Goal: Task Accomplishment & Management: Manage account settings

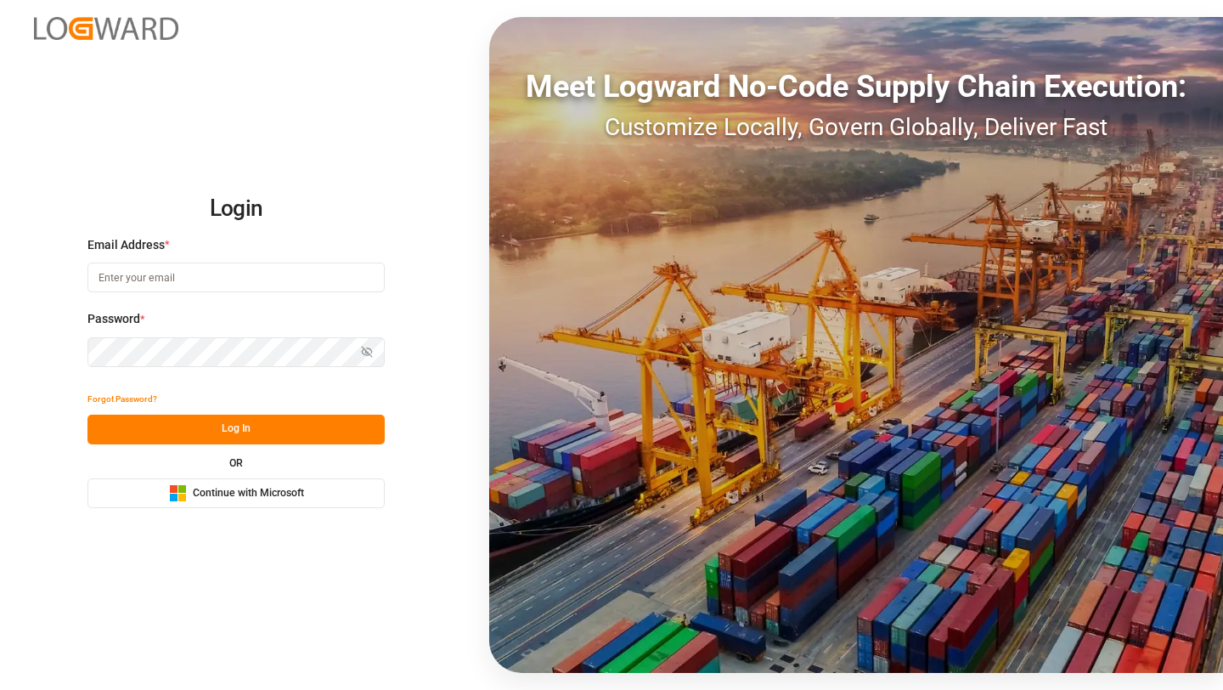
click at [318, 286] on input at bounding box center [235, 277] width 297 height 30
type input "saurabh.rawat@logward.com"
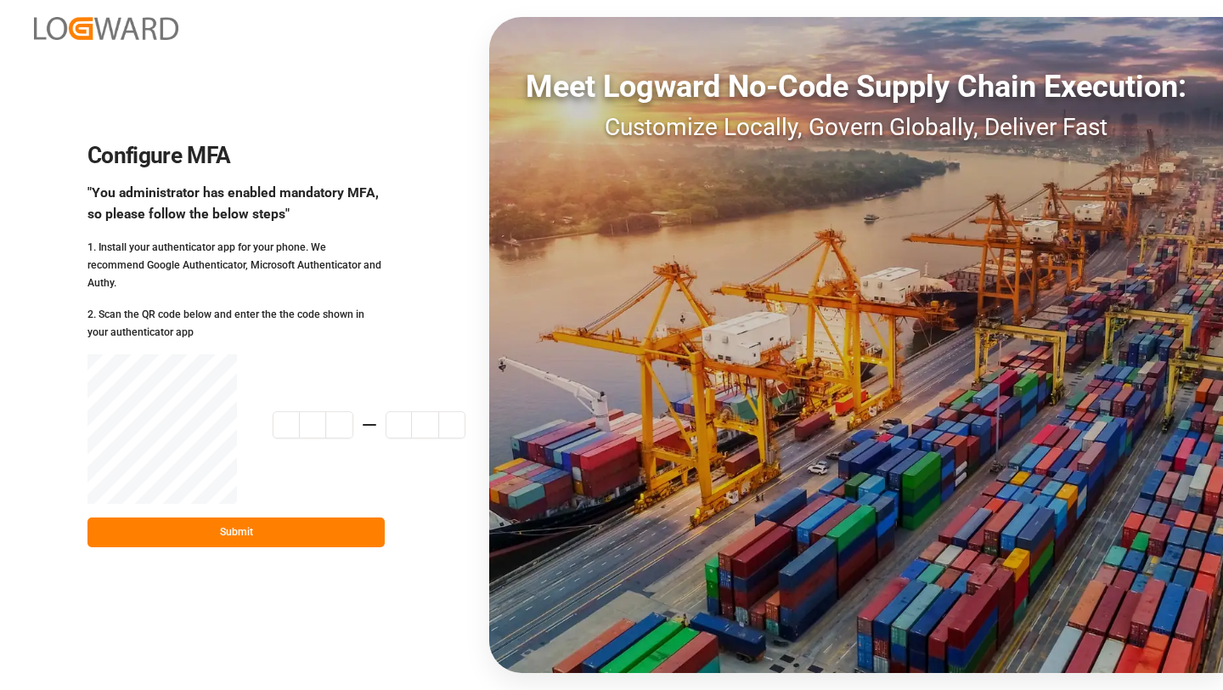
click at [288, 412] on input at bounding box center [369, 424] width 193 height 27
click at [203, 508] on div "4 1 6 1 5 2 416152 Submit" at bounding box center [235, 450] width 297 height 193
click at [206, 517] on button "Submit" at bounding box center [235, 532] width 297 height 30
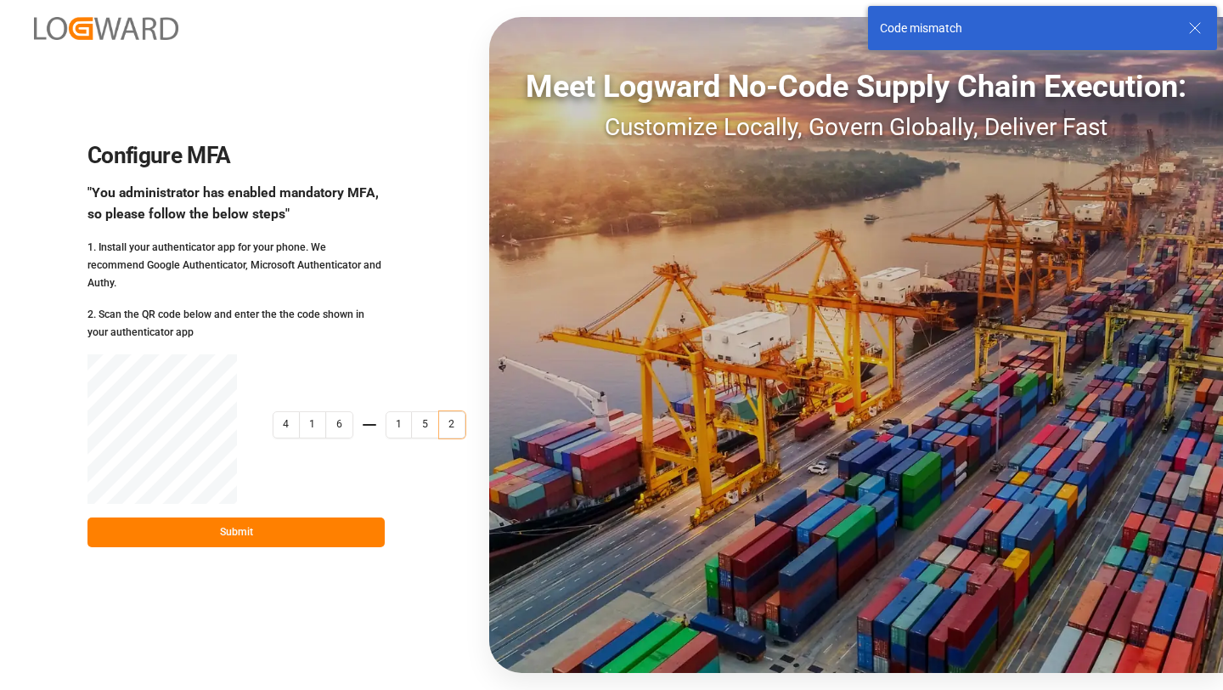
click at [321, 419] on input "416152" at bounding box center [386, 424] width 227 height 27
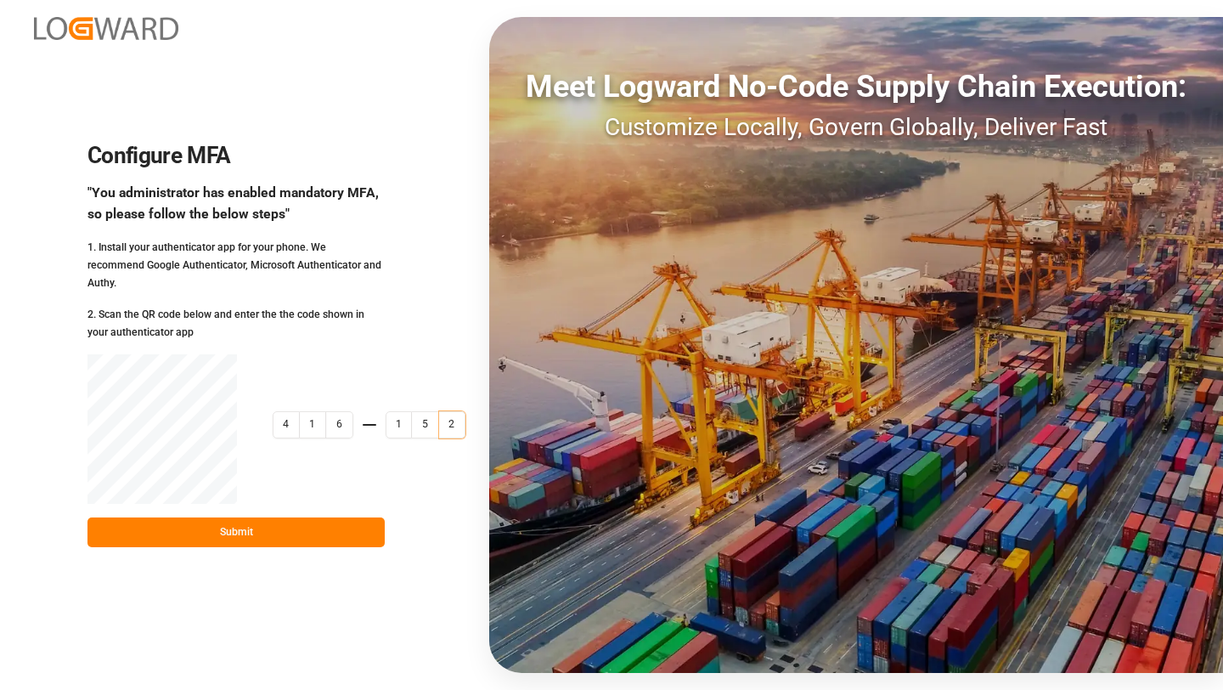
click at [444, 419] on input "416152" at bounding box center [386, 424] width 227 height 27
type input "4"
type input "042632"
click at [419, 320] on div "Configure MFA "You administrator has enabled mandatory MFA, so please follow th…" at bounding box center [611, 345] width 1223 height 690
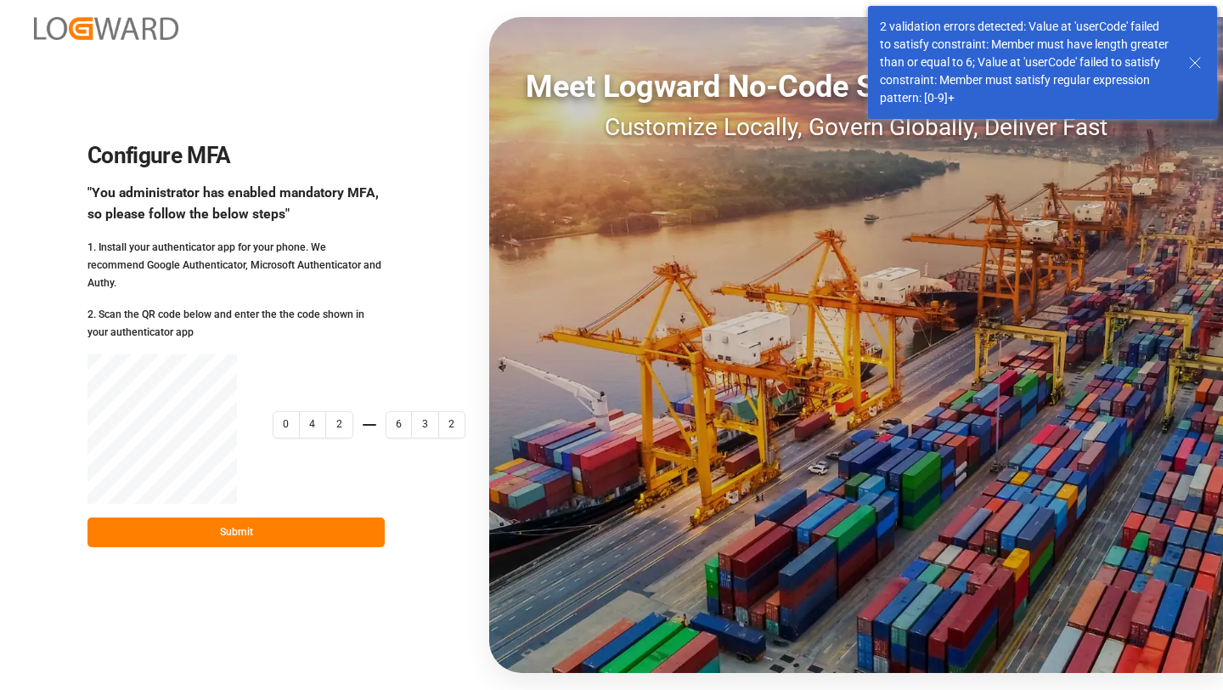
click at [1192, 59] on icon at bounding box center [1195, 63] width 20 height 20
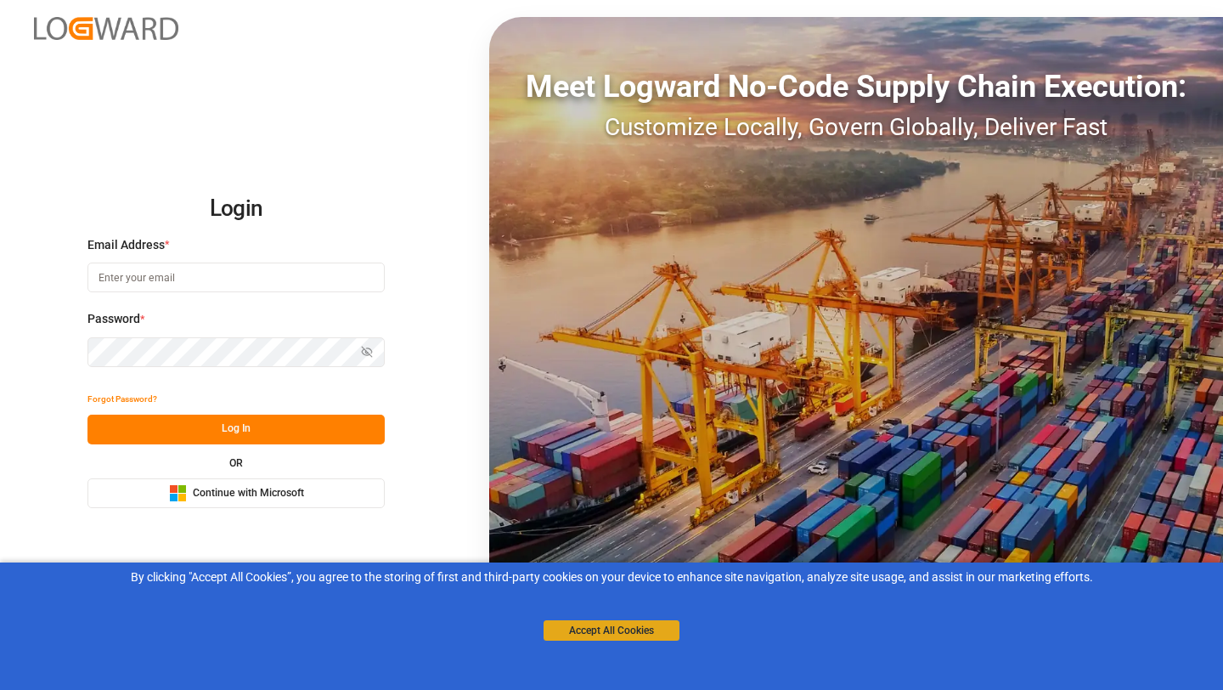
click at [594, 626] on button "Accept All Cookies" at bounding box center [612, 630] width 136 height 20
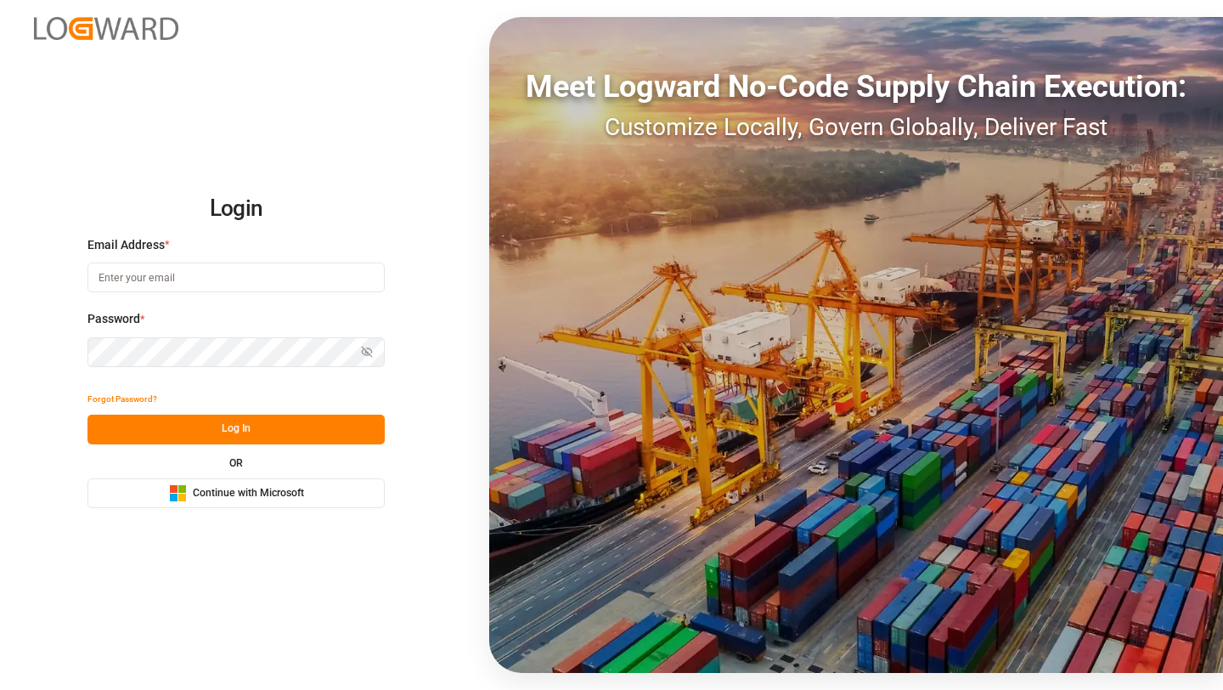
click at [342, 279] on input at bounding box center [235, 277] width 297 height 30
type input "[EMAIL_ADDRESS][DOMAIN_NAME]"
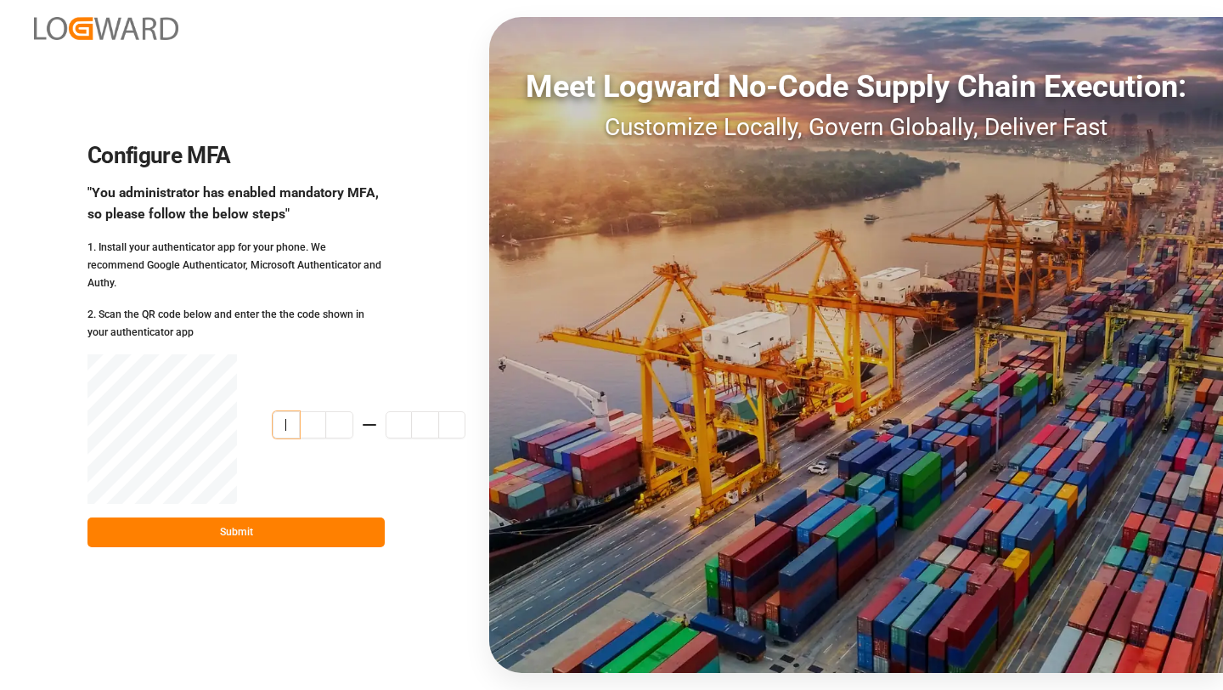
click at [292, 418] on input at bounding box center [386, 424] width 227 height 27
type input "932074"
click at [345, 151] on h2 "Configure MFA" at bounding box center [235, 156] width 297 height 27
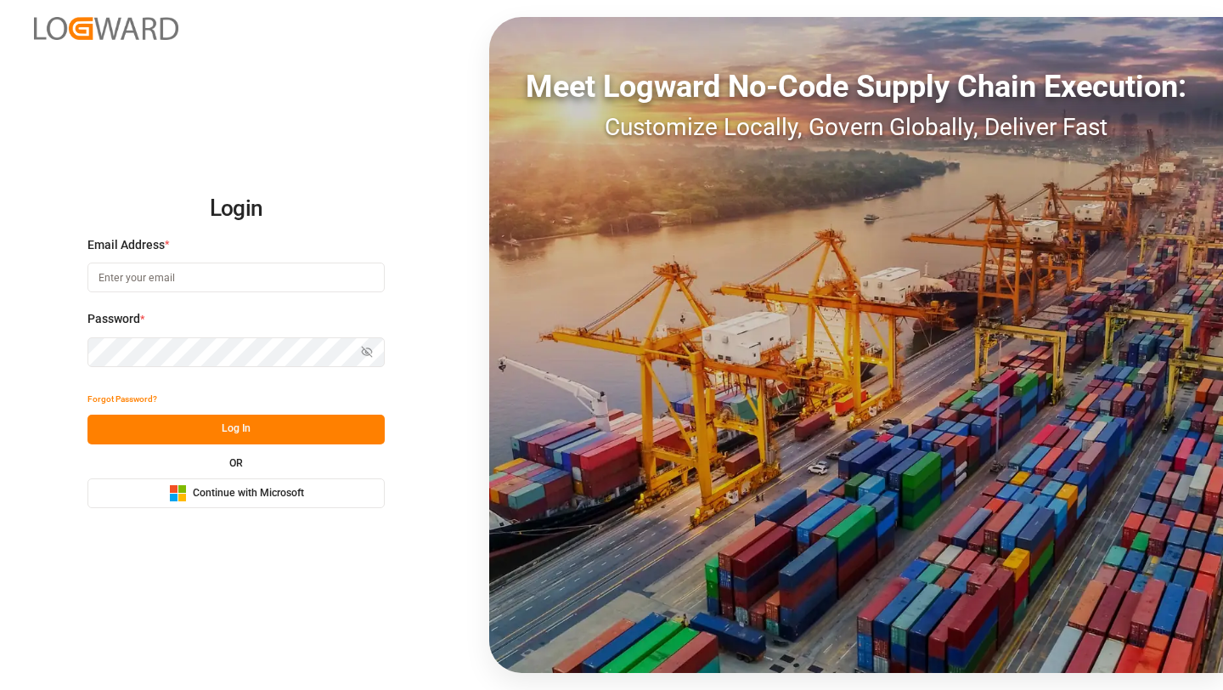
click at [307, 284] on input at bounding box center [235, 277] width 297 height 30
click at [0, 689] on com-1password-button at bounding box center [0, 690] width 0 height 0
type input "[EMAIL_ADDRESS][DOMAIN_NAME]"
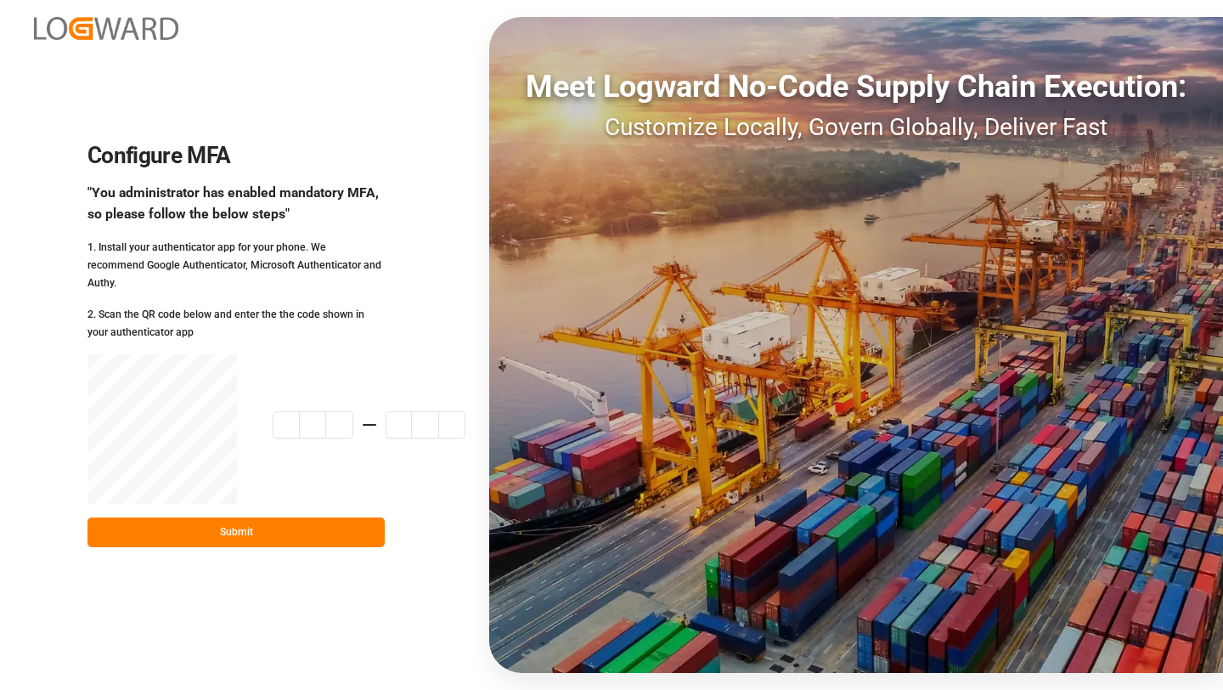
click at [292, 413] on input at bounding box center [369, 424] width 193 height 27
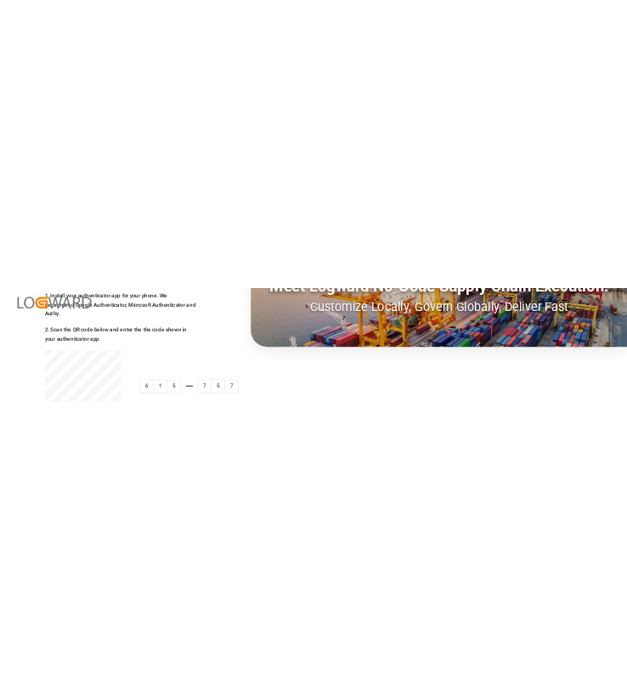
scroll to position [139, 0]
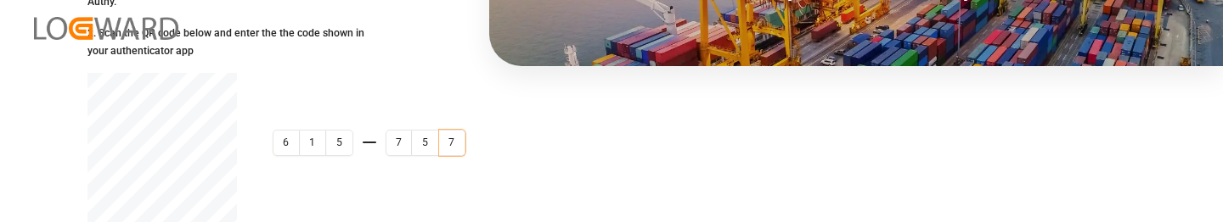
click at [458, 130] on input "615757" at bounding box center [386, 143] width 227 height 27
type input "6"
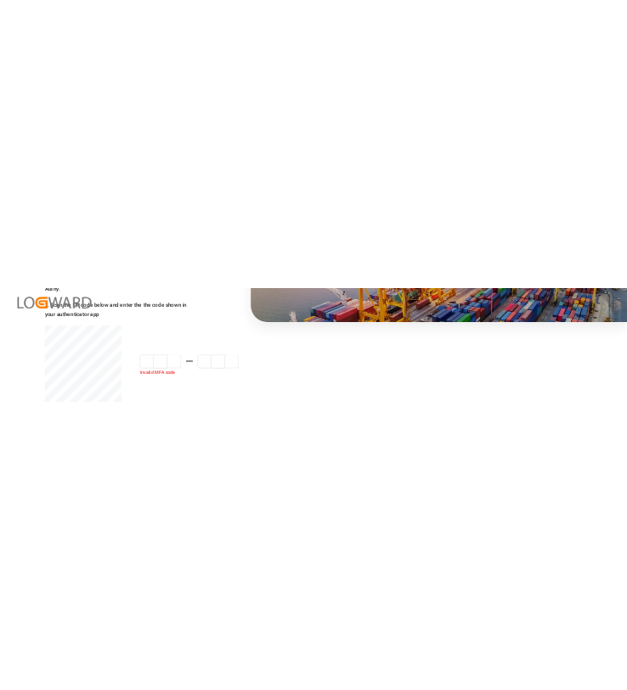
scroll to position [0, 0]
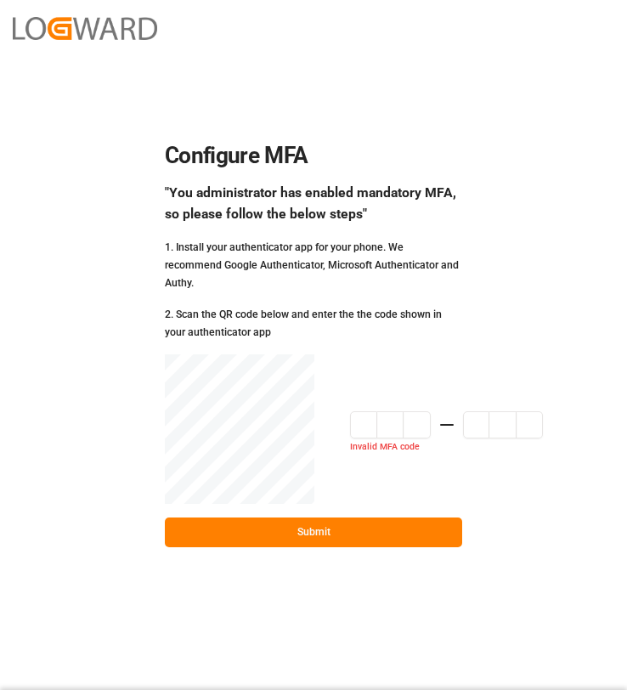
click at [360, 420] on input at bounding box center [463, 424] width 227 height 27
type input "0"
type input "017962"
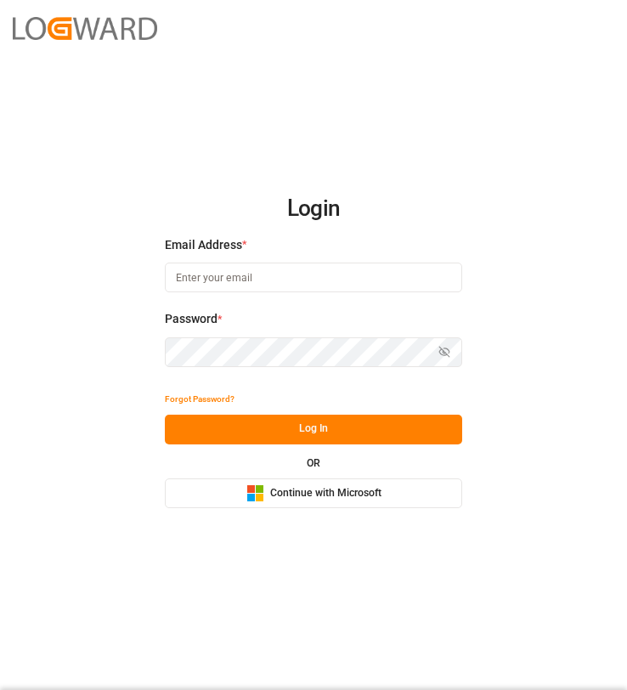
click at [324, 492] on span "Continue with Microsoft" at bounding box center [325, 493] width 111 height 15
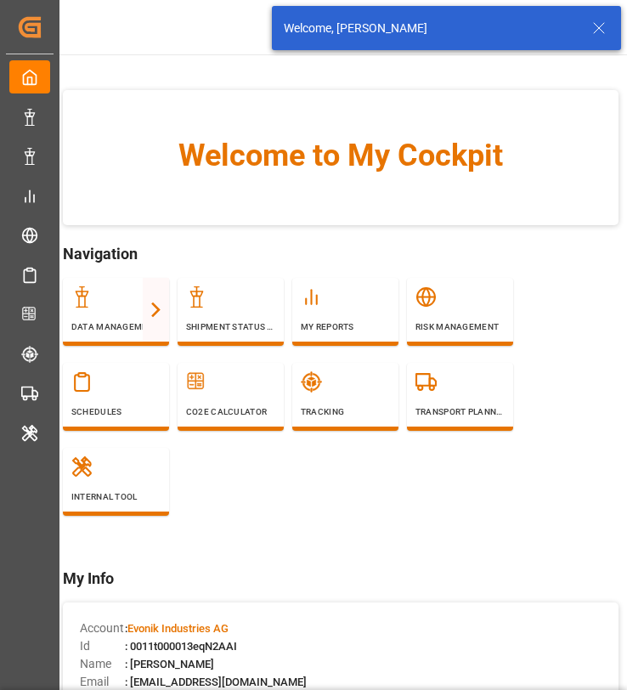
click at [606, 25] on icon at bounding box center [599, 28] width 20 height 20
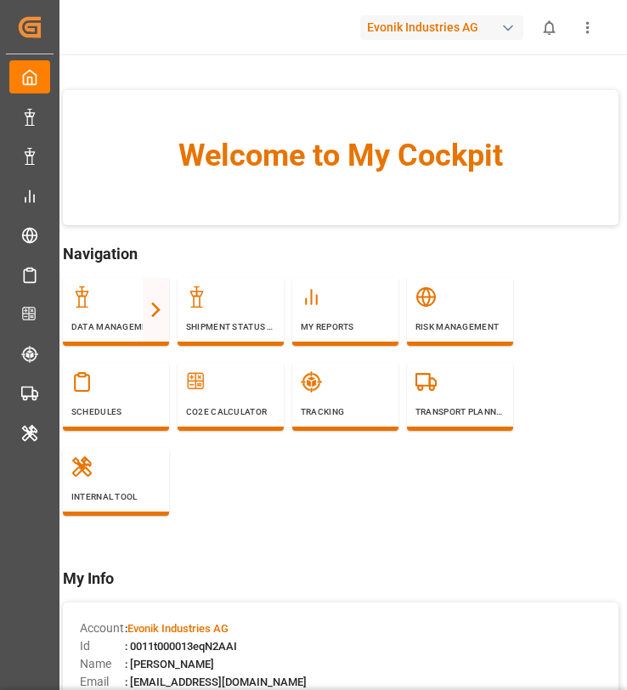
click at [588, 31] on icon "show more" at bounding box center [587, 27] width 3 height 12
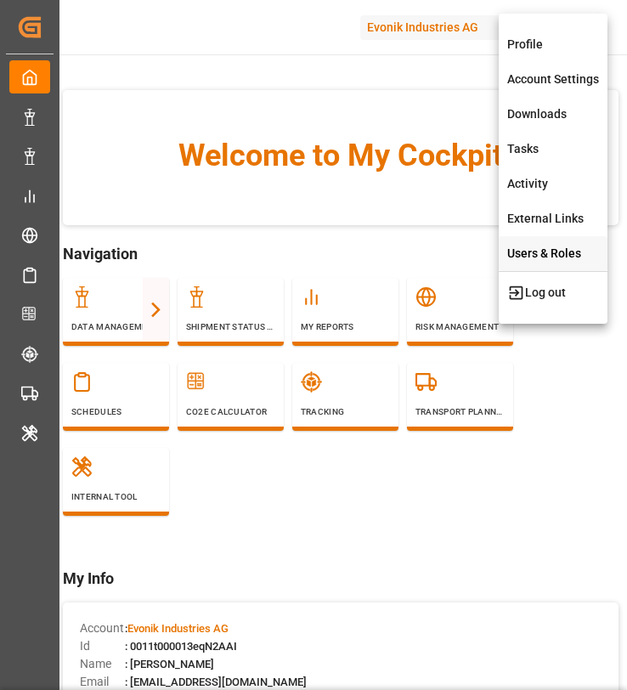
click at [552, 249] on div "Users & Roles" at bounding box center [553, 253] width 109 height 35
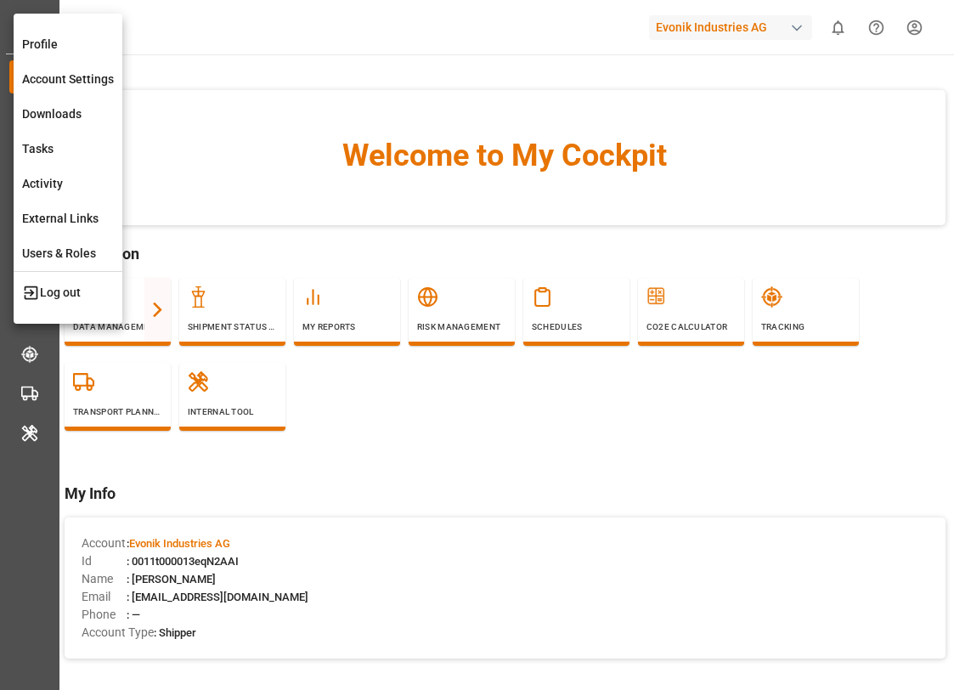
click at [626, 121] on div at bounding box center [477, 345] width 954 height 690
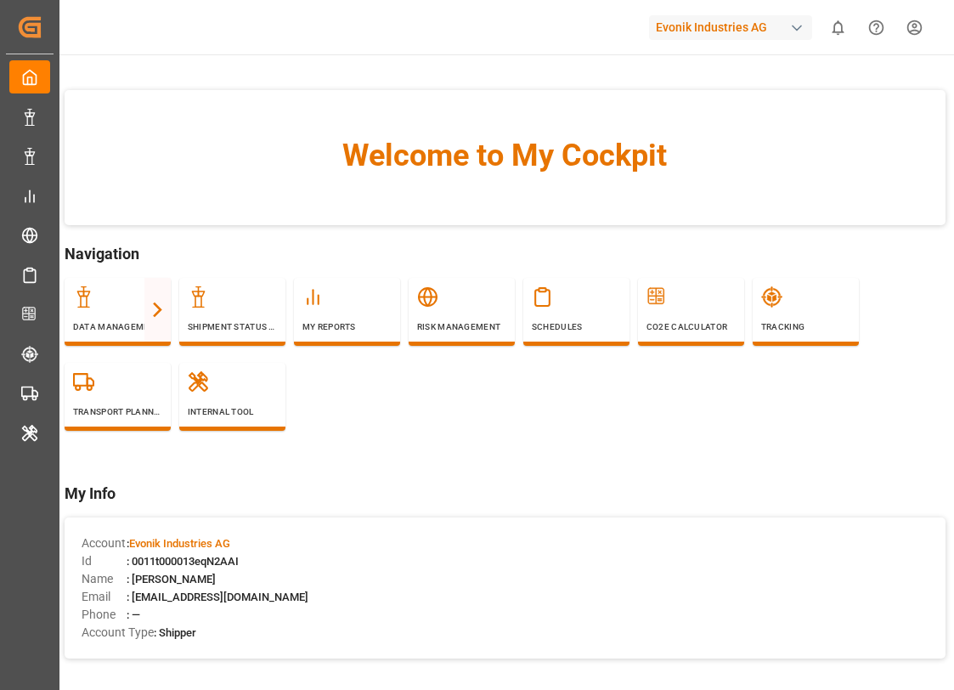
click at [626, 38] on html "Created by potrace 1.15, written by [PERSON_NAME] [DATE]-[DATE] Created by potr…" at bounding box center [477, 345] width 954 height 690
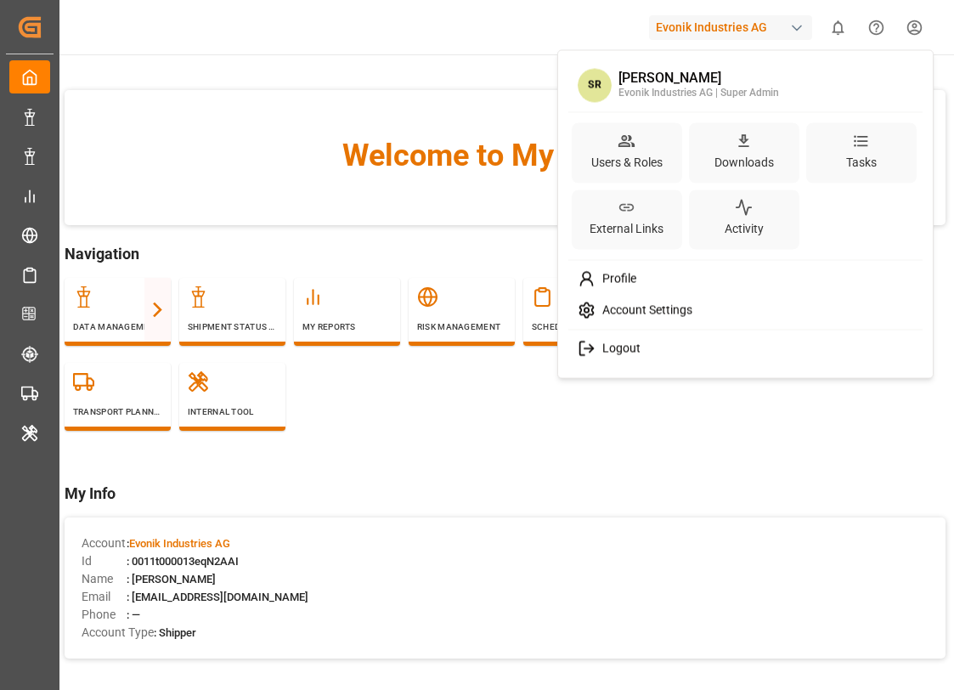
click at [626, 311] on span "Account Settings" at bounding box center [643, 310] width 97 height 15
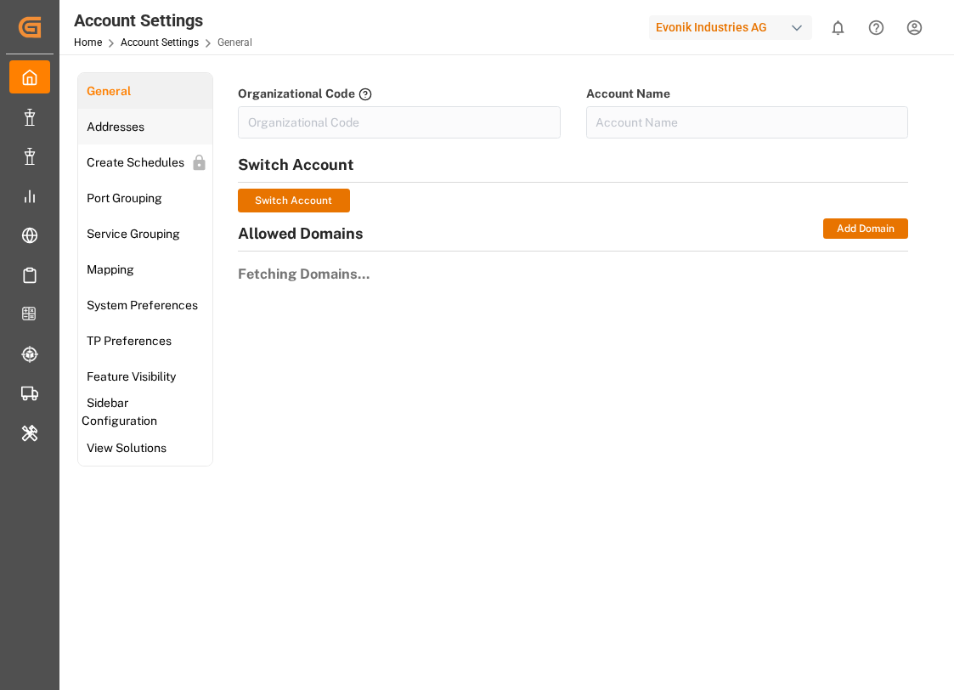
type input "EvonikIn-6LLN"
type input "Evonik Industries AG"
click at [147, 129] on span "Addresses" at bounding box center [116, 127] width 68 height 18
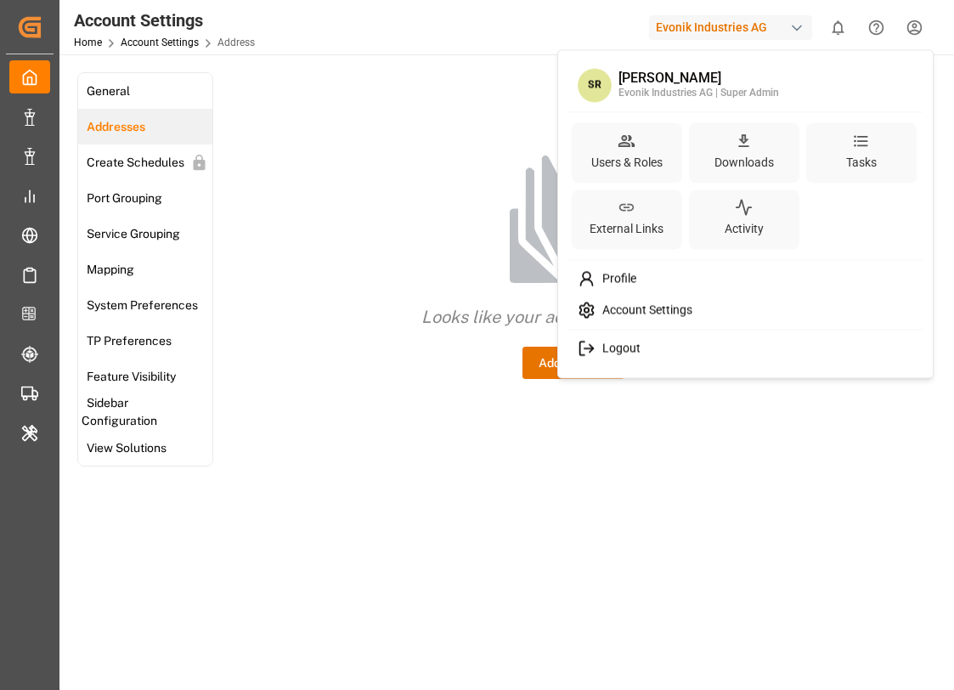
click at [626, 18] on html "Created by potrace 1.15, written by [PERSON_NAME] [DATE]-[DATE] Created by potr…" at bounding box center [477, 345] width 954 height 690
click at [626, 284] on div "Profile" at bounding box center [746, 278] width 348 height 31
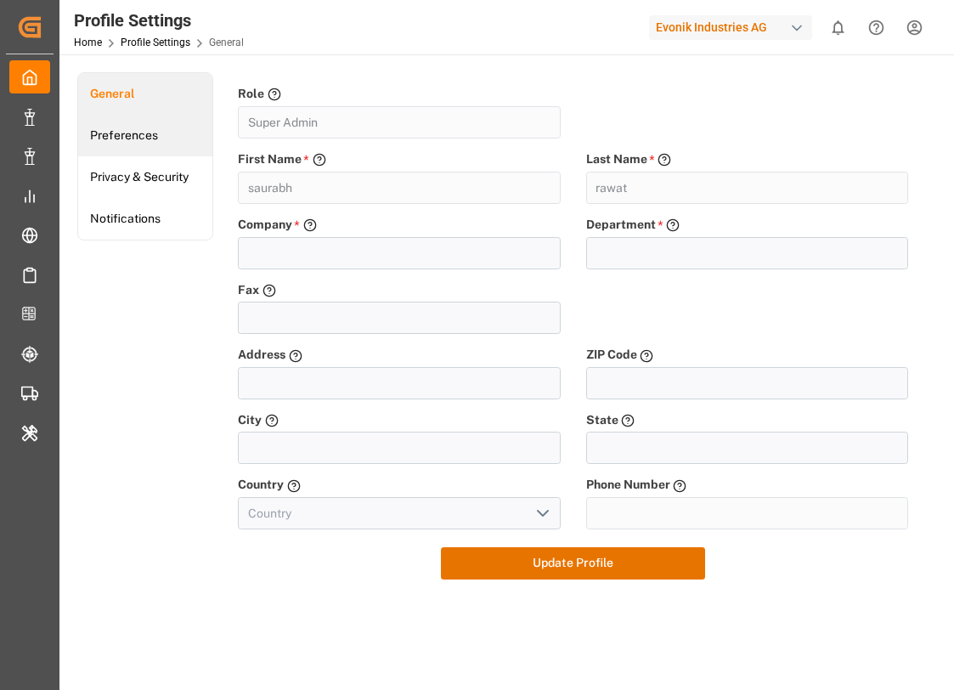
click at [154, 136] on link "Preferences" at bounding box center [145, 136] width 134 height 42
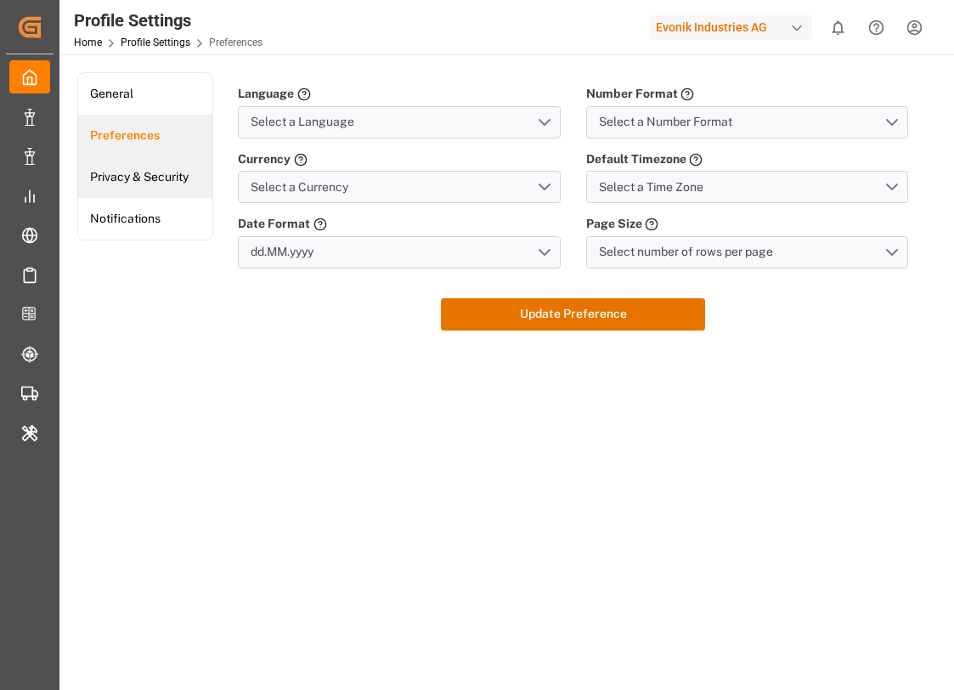
click at [155, 176] on link "Privacy & Security" at bounding box center [145, 177] width 134 height 42
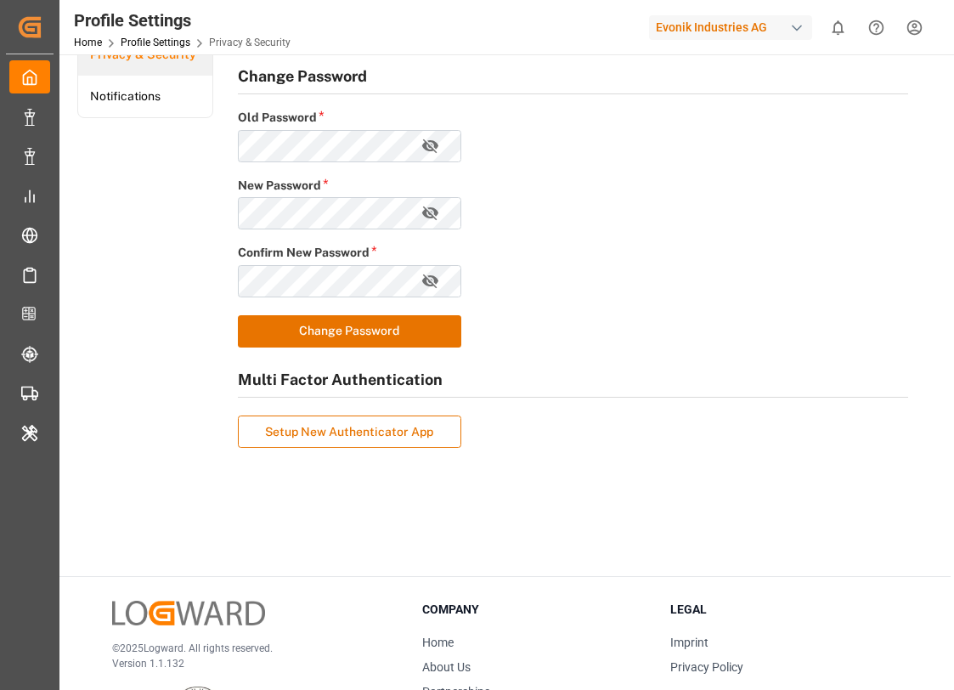
scroll to position [149, 0]
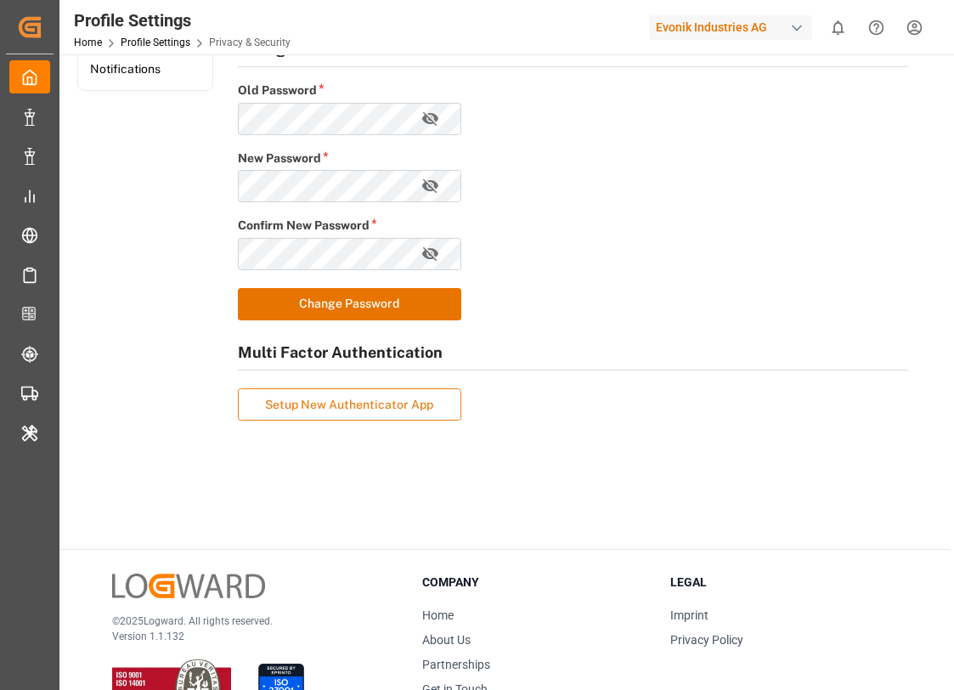
click at [394, 407] on button "Setup New Authenticator App" at bounding box center [349, 404] width 223 height 32
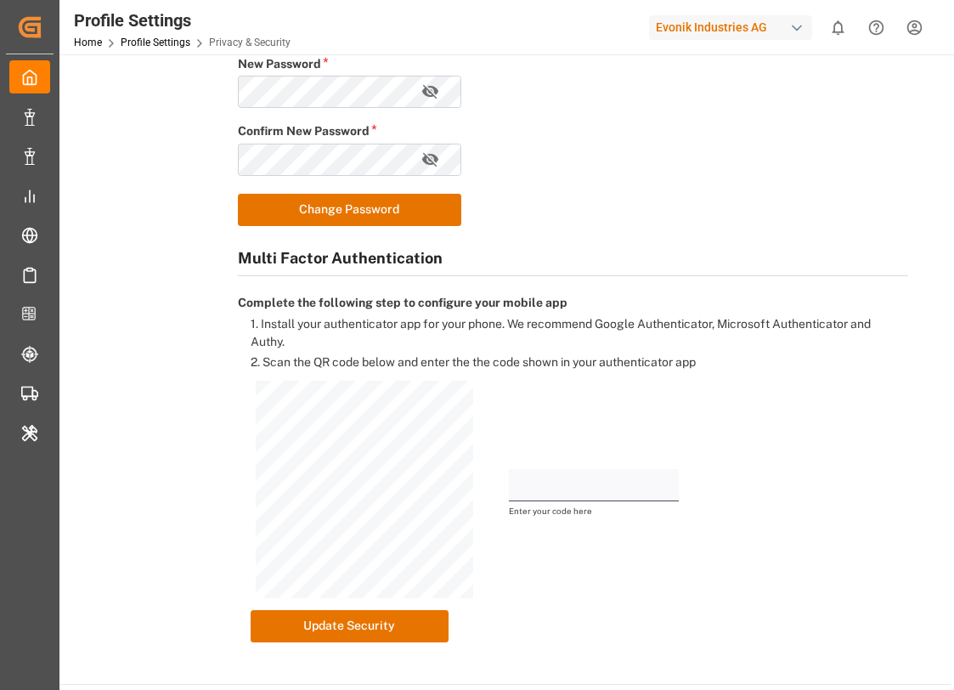
scroll to position [249, 0]
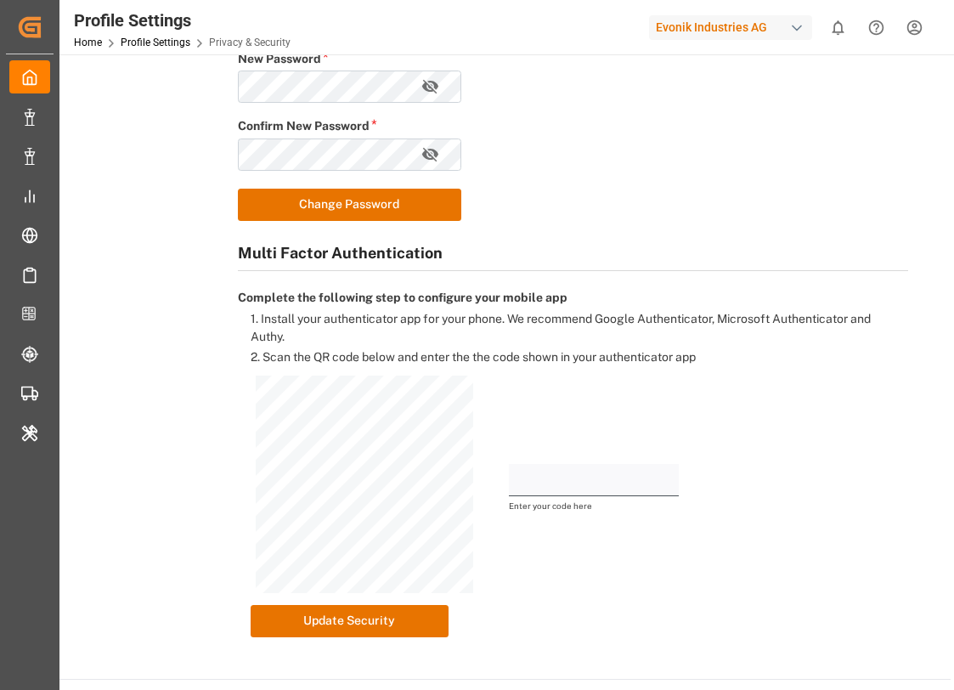
click at [549, 476] on input "text" at bounding box center [594, 480] width 170 height 32
paste input "355419"
type input "355419"
click at [619, 573] on div "355419 Enter your code here Field is required" at bounding box center [573, 489] width 670 height 229
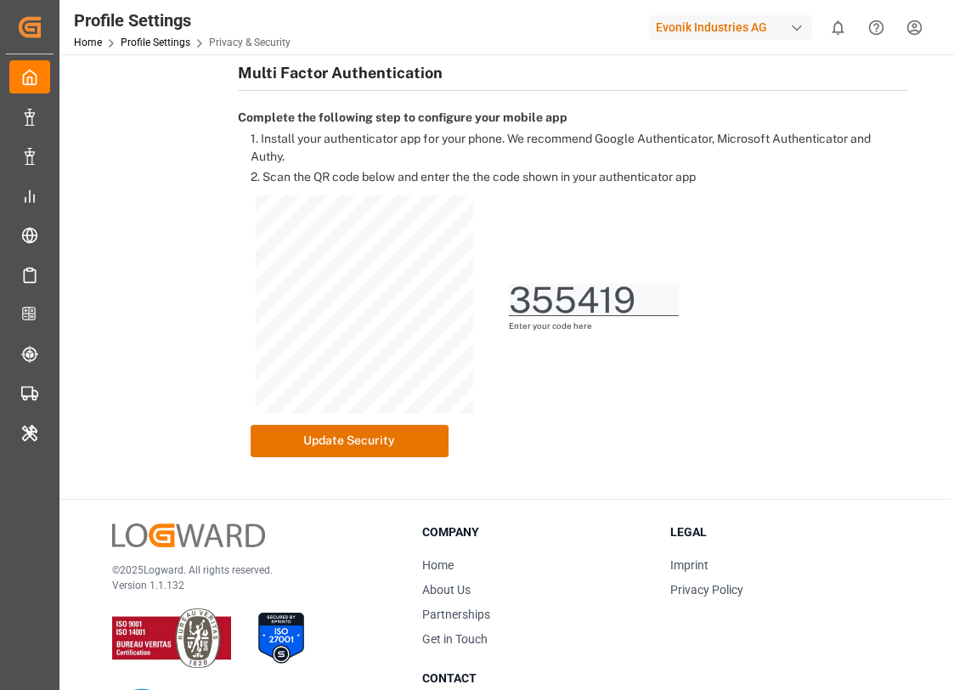
scroll to position [454, 0]
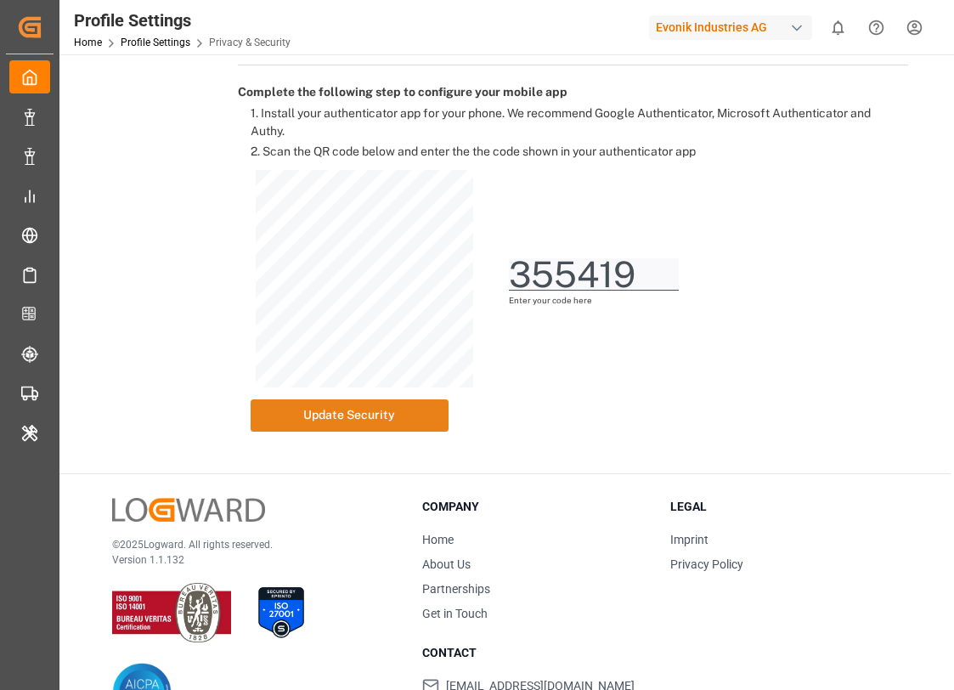
click at [385, 419] on button "Update Security" at bounding box center [350, 415] width 198 height 32
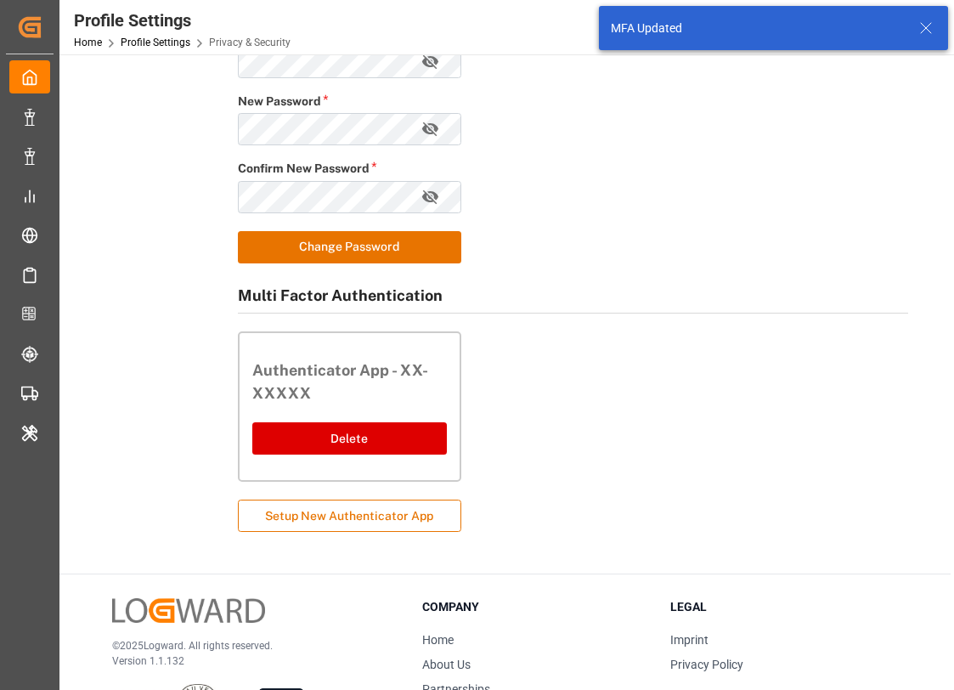
scroll to position [0, 0]
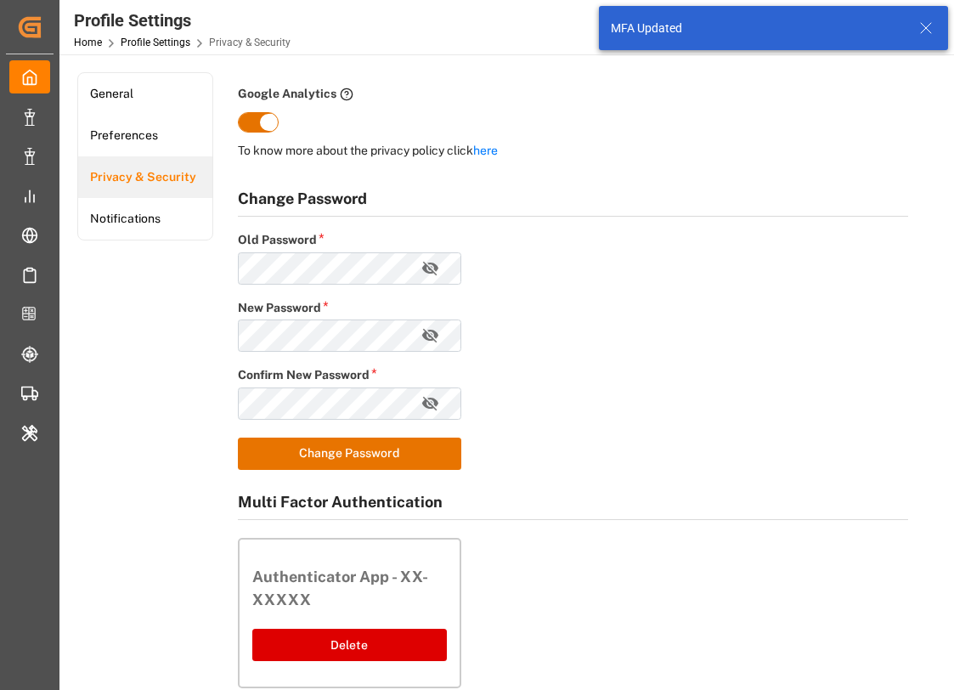
click at [626, 25] on line at bounding box center [926, 28] width 10 height 10
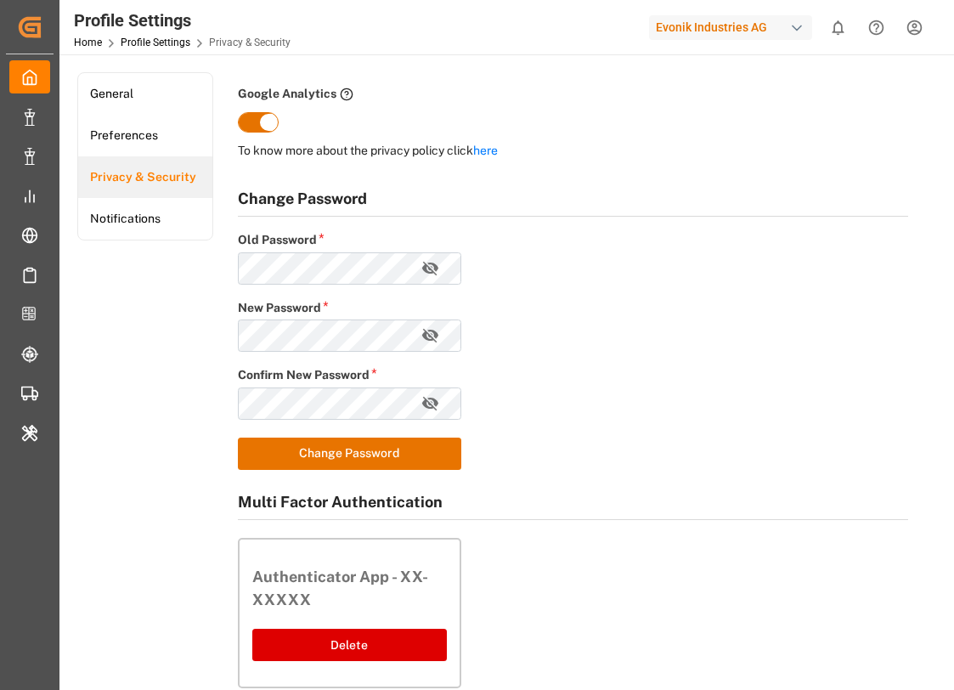
click at [626, 31] on html "Created by potrace 1.15, written by [PERSON_NAME] [DATE]-[DATE] Created by potr…" at bounding box center [477, 345] width 954 height 690
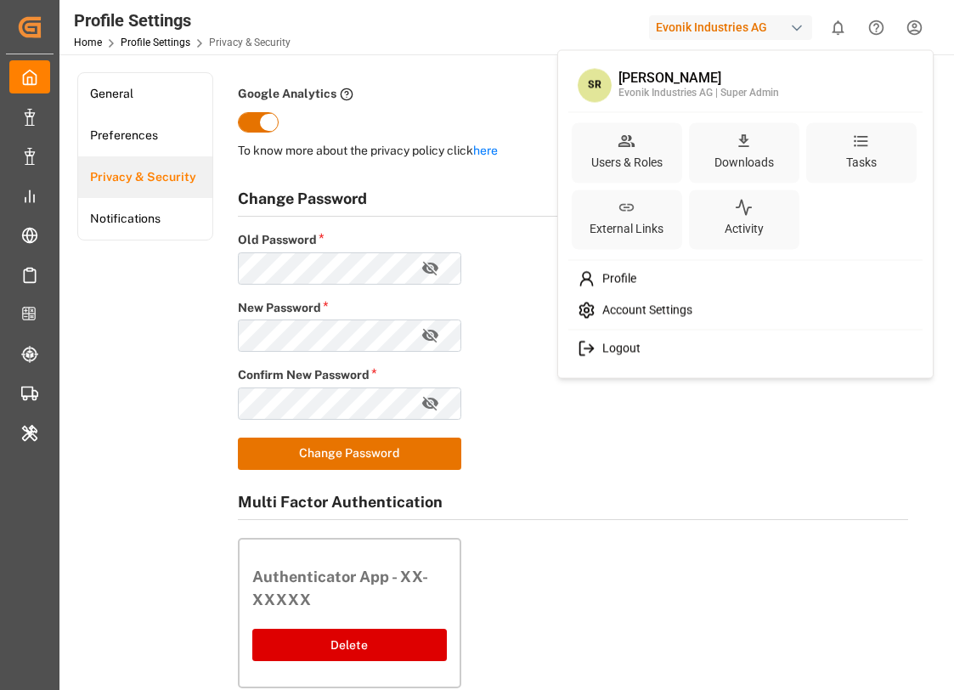
click at [626, 344] on div "Logout" at bounding box center [746, 348] width 348 height 31
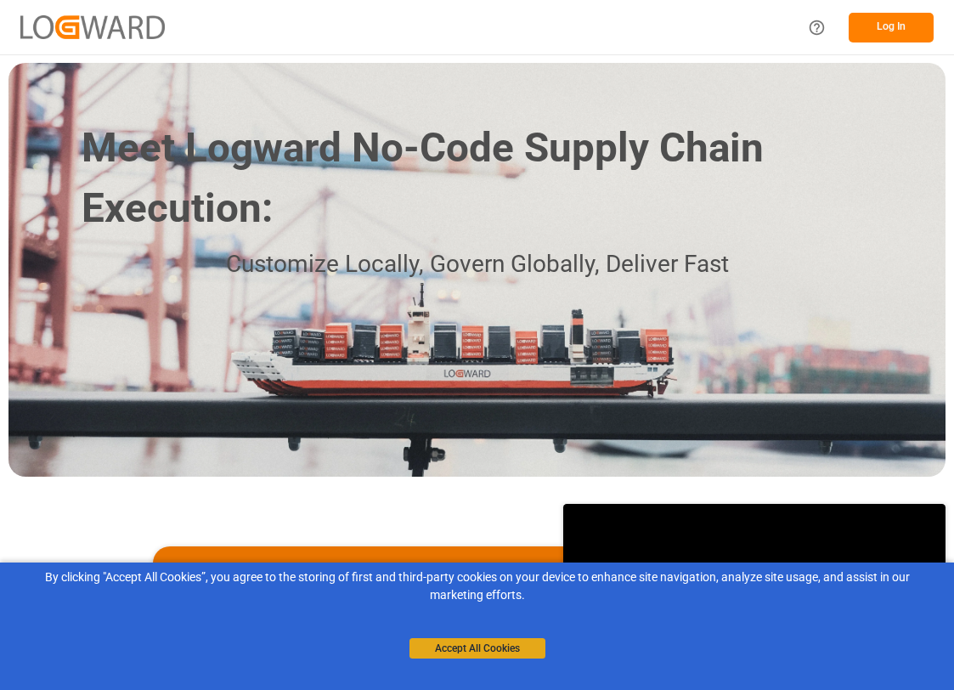
click at [456, 648] on button "Accept All Cookies" at bounding box center [477, 648] width 136 height 20
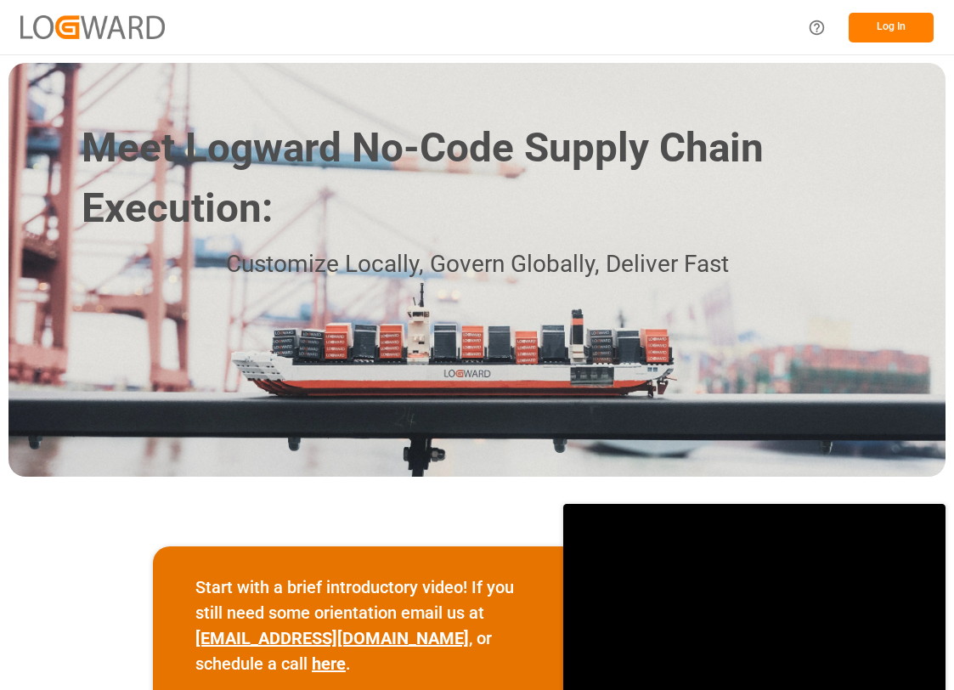
click at [882, 26] on button "Log In" at bounding box center [890, 28] width 85 height 30
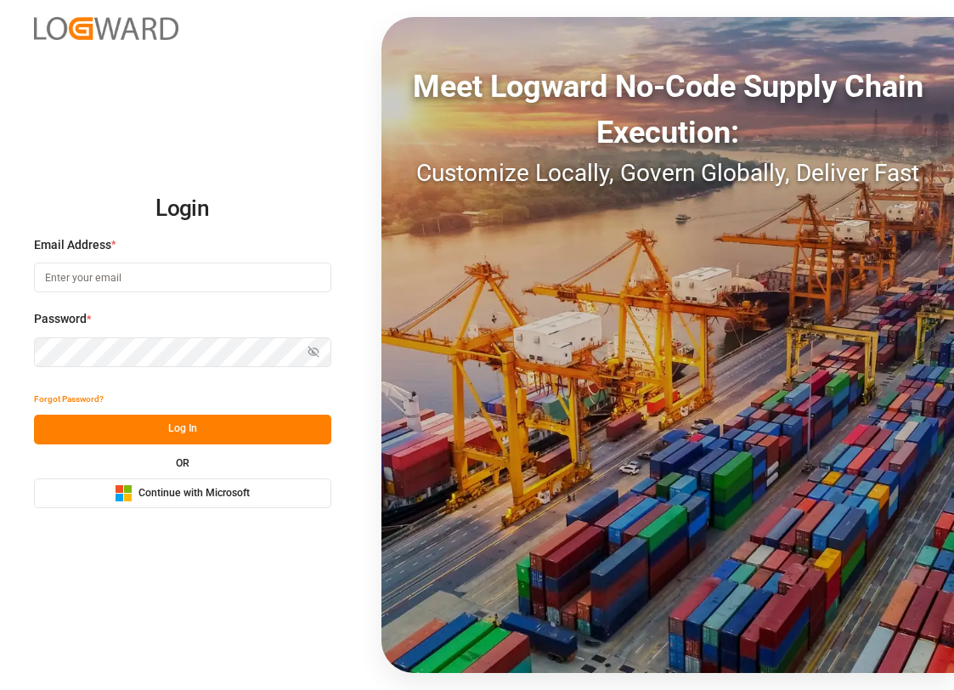
click at [277, 259] on div "Email Address *" at bounding box center [182, 273] width 297 height 75
click at [273, 263] on input at bounding box center [182, 277] width 297 height 30
type input "saurabh.rawat@logward.com"
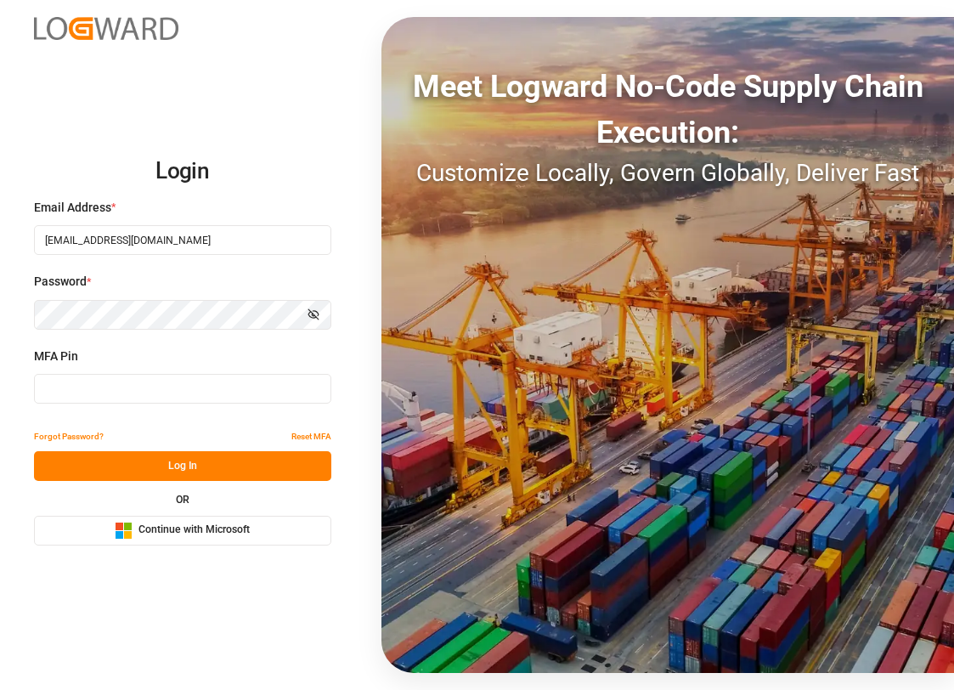
type input "956632"
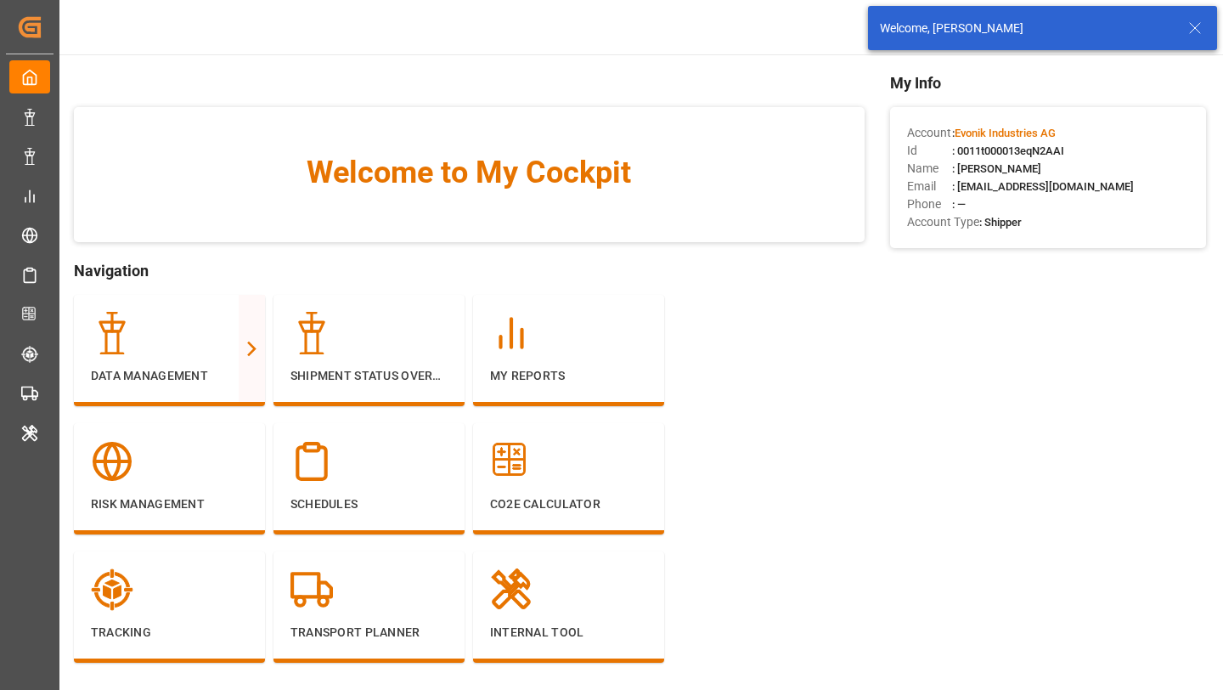
click at [953, 33] on icon at bounding box center [1195, 28] width 20 height 20
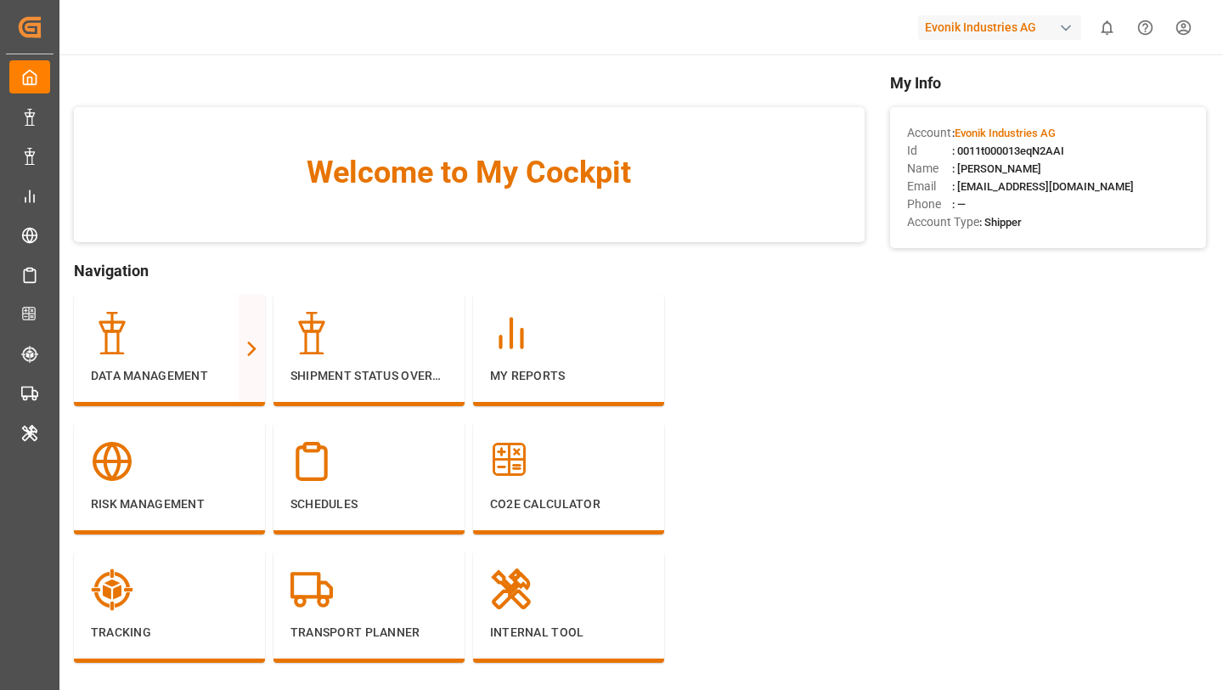
click at [953, 31] on html "Created by potrace 1.15, written by [PERSON_NAME] [DATE]-[DATE] Created by potr…" at bounding box center [611, 345] width 1223 height 690
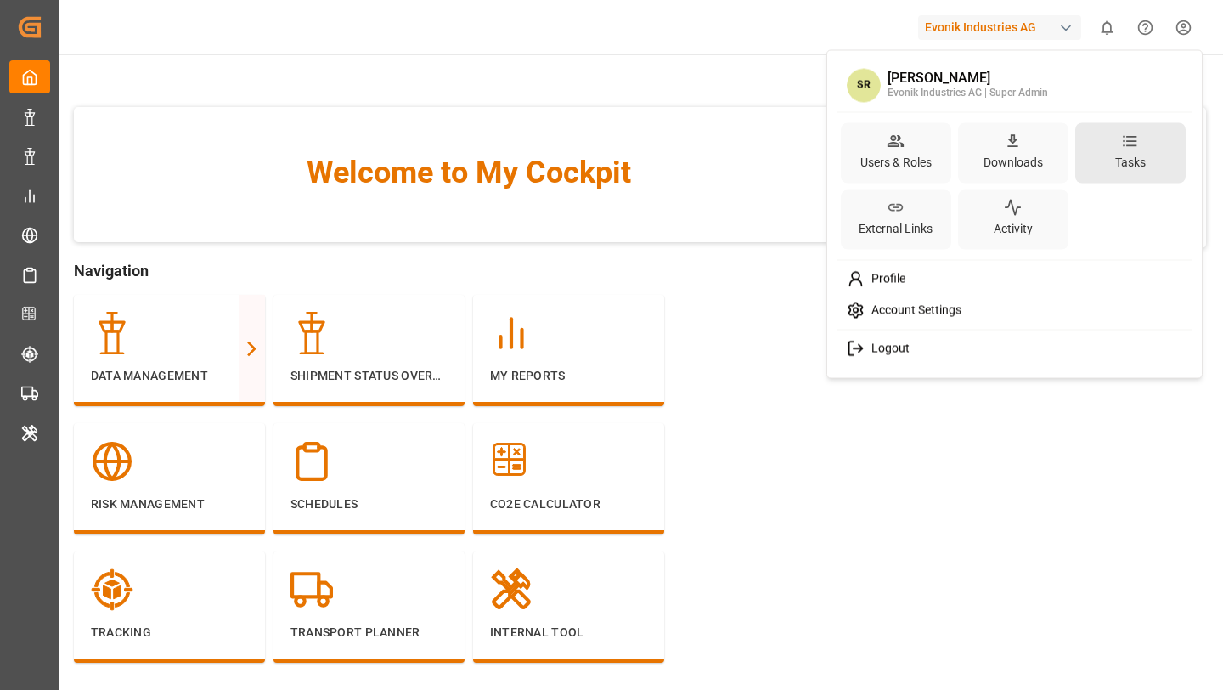
click at [953, 164] on div "Tasks" at bounding box center [1130, 152] width 110 height 60
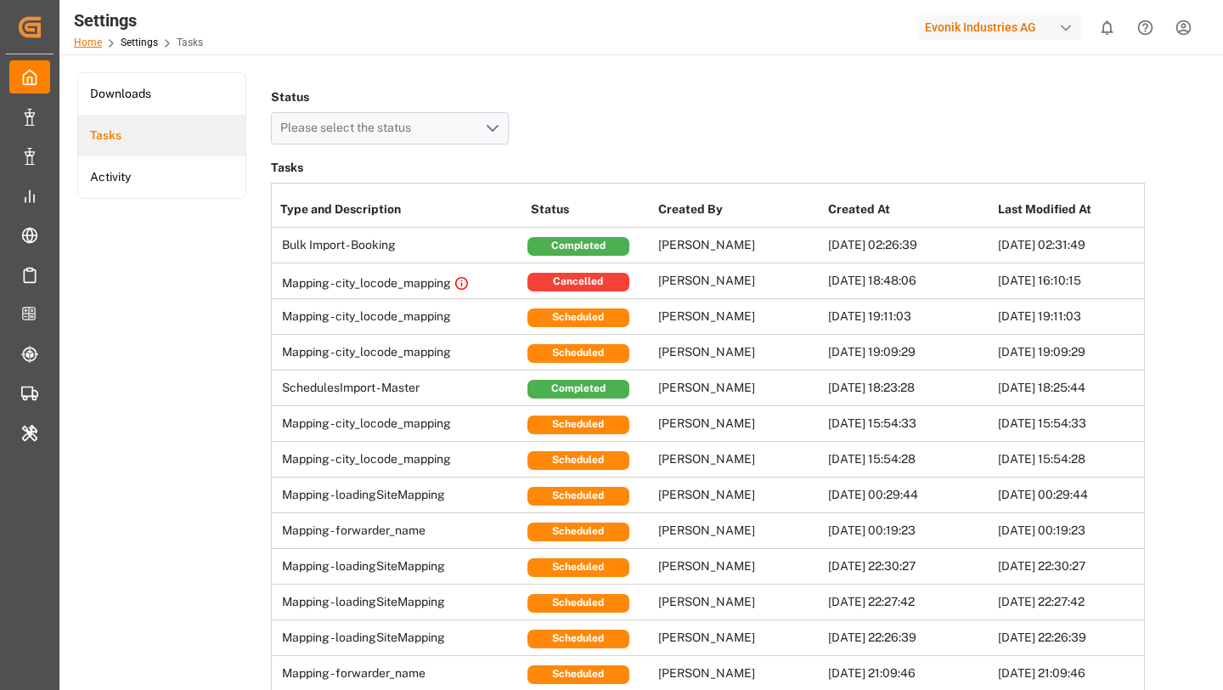
click at [89, 42] on link "Home" at bounding box center [88, 43] width 28 height 12
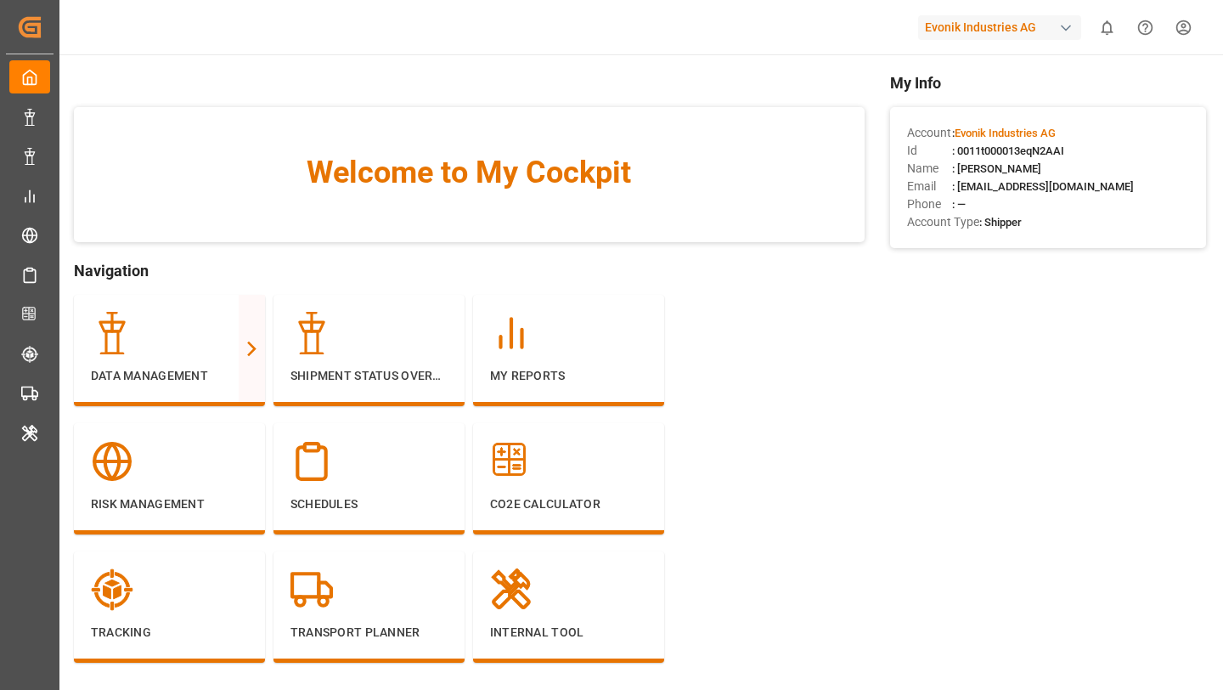
click at [953, 151] on span ": 0011t000013eqN2AAI" at bounding box center [1008, 150] width 112 height 13
copy span "0011t000013eqN2AAI"
click at [953, 100] on div "My Info Account : Evonik Industries AG Id : 0011t000013eqN2AAI Name : saurabh r…" at bounding box center [1048, 392] width 316 height 642
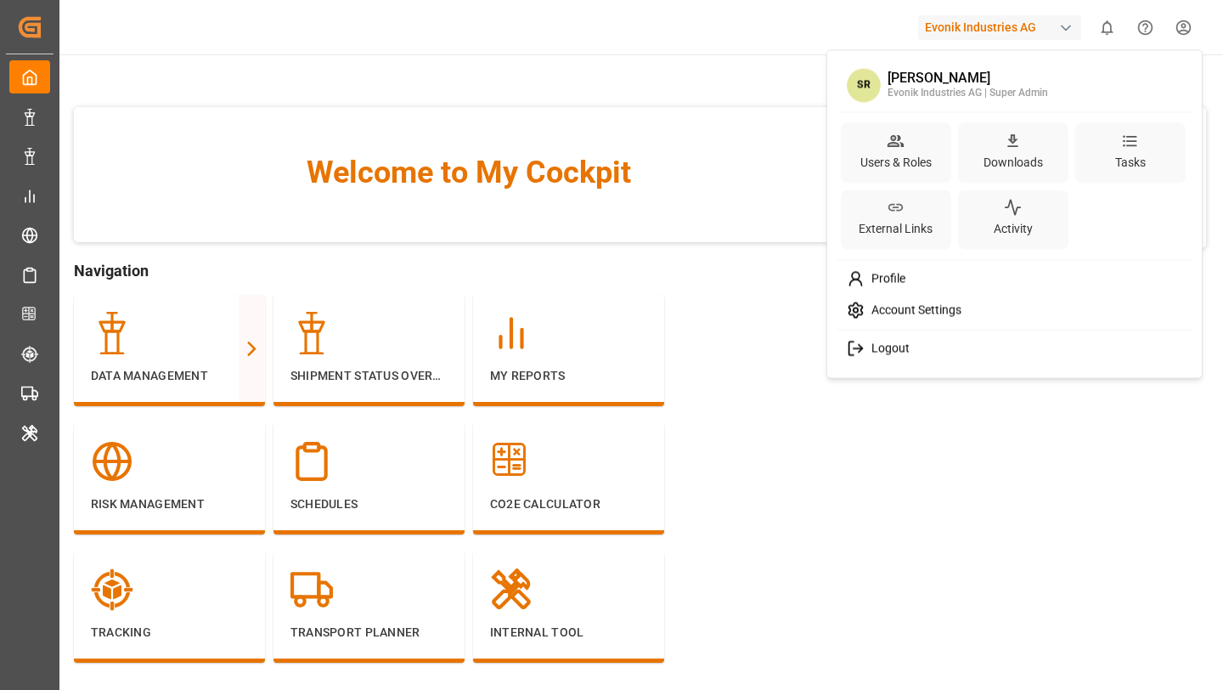
click at [953, 23] on html "Created by potrace 1.15, written by [PERSON_NAME] [DATE]-[DATE] Created by potr…" at bounding box center [611, 345] width 1223 height 690
click at [953, 136] on icon at bounding box center [1131, 136] width 10 height 2
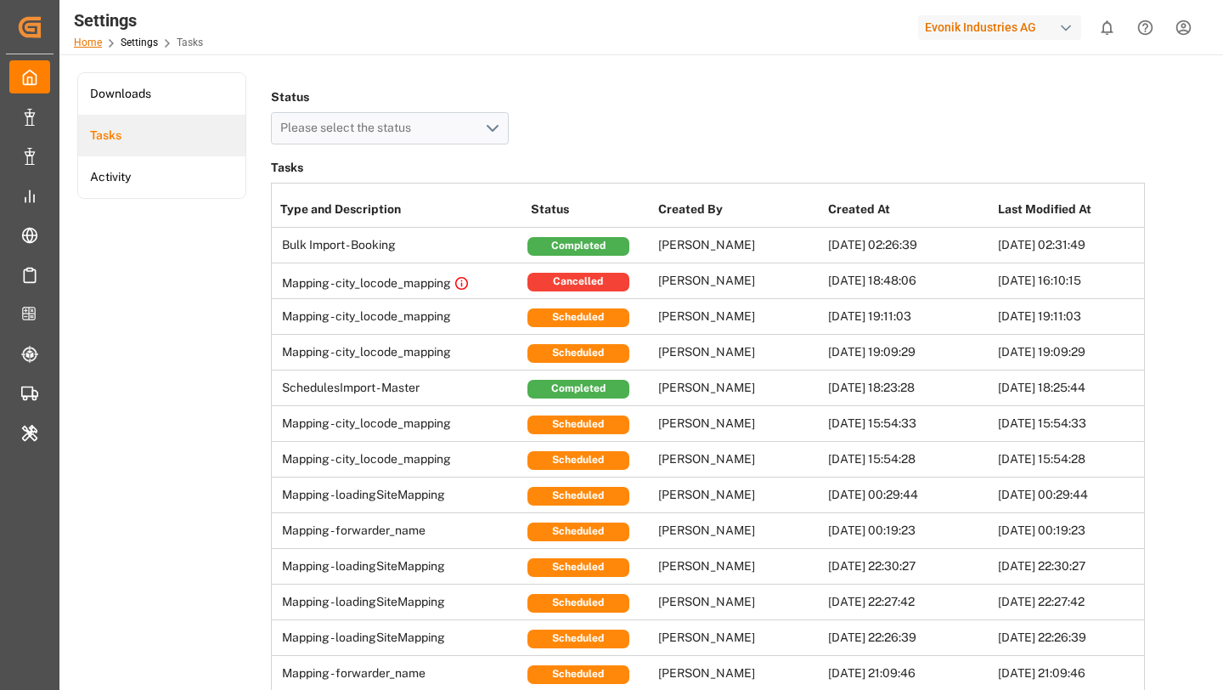
click at [98, 37] on link "Home" at bounding box center [88, 43] width 28 height 12
